Goal: Check status: Check status

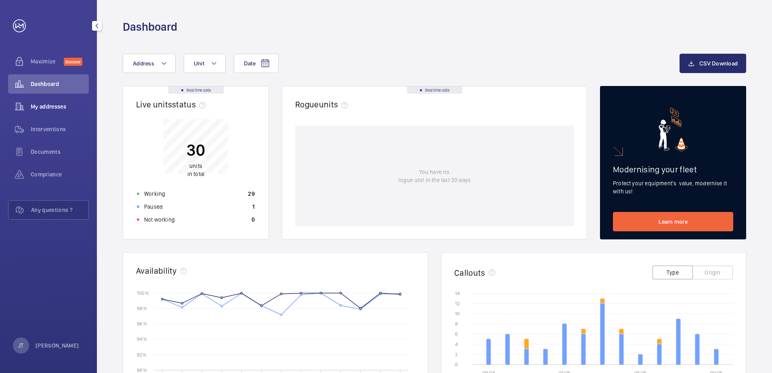
click at [57, 103] on span "My addresses" at bounding box center [60, 107] width 58 height 8
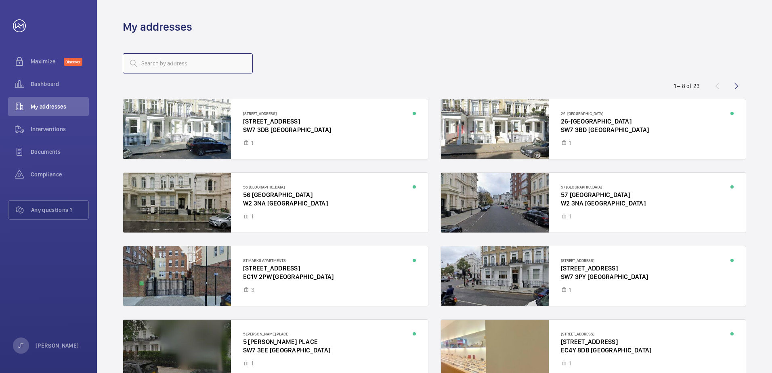
click at [157, 70] on input "text" at bounding box center [188, 63] width 130 height 20
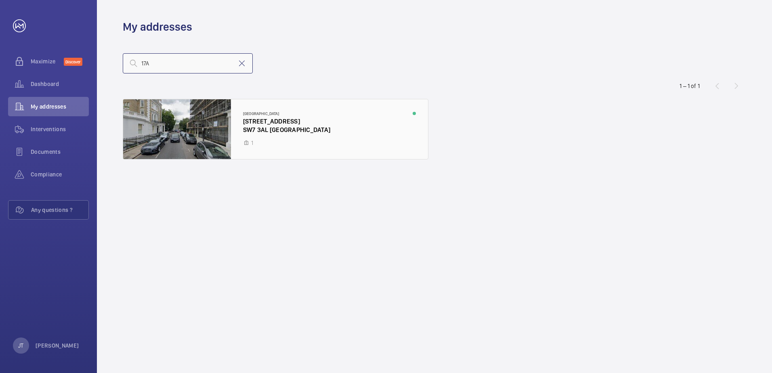
type input "17A"
click at [275, 135] on div at bounding box center [275, 129] width 305 height 60
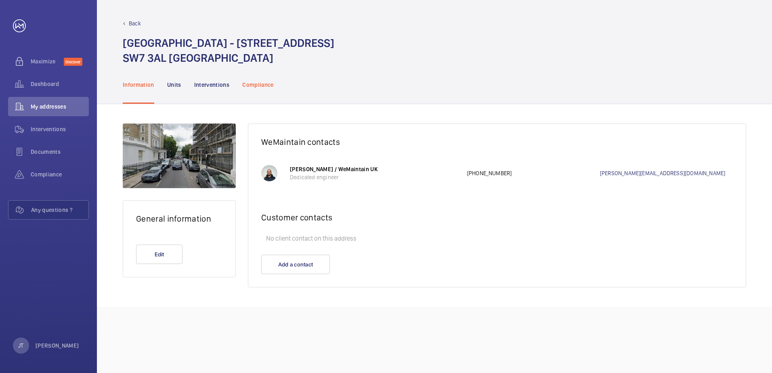
click at [257, 83] on p "Compliance" at bounding box center [257, 85] width 31 height 8
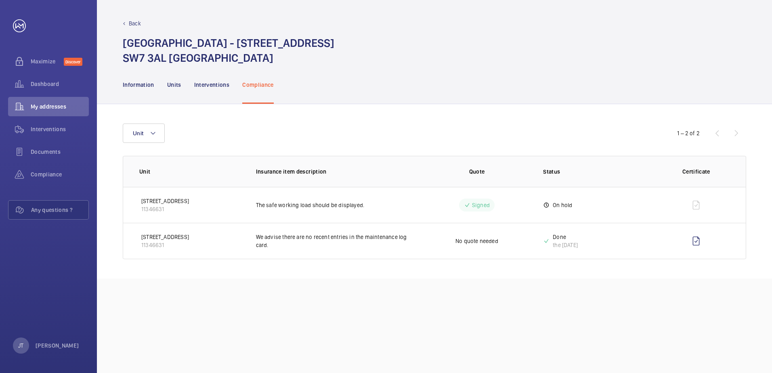
click at [696, 206] on td at bounding box center [698, 205] width 96 height 36
click at [280, 206] on p "The safe working load should be displayed." at bounding box center [333, 205] width 155 height 8
